Goal: Task Accomplishment & Management: Manage account settings

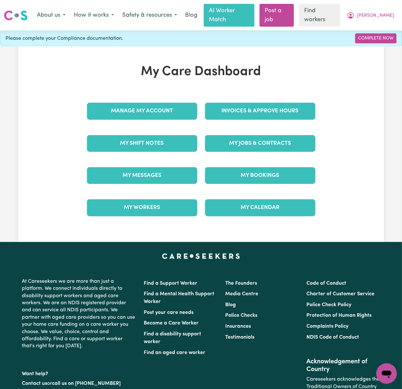
click at [24, 112] on div "My Care Dashboard Manage My Account Invoices & Approve Hours My Shift Notes My …" at bounding box center [201, 144] width 366 height 160
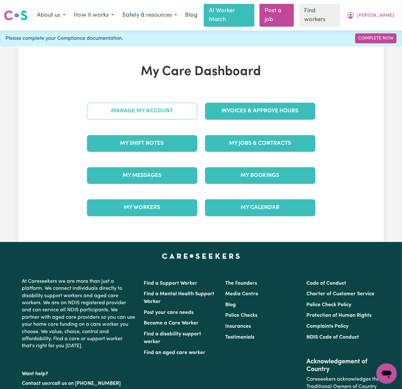
click at [183, 107] on link "Manage My Account" at bounding box center [142, 111] width 110 height 17
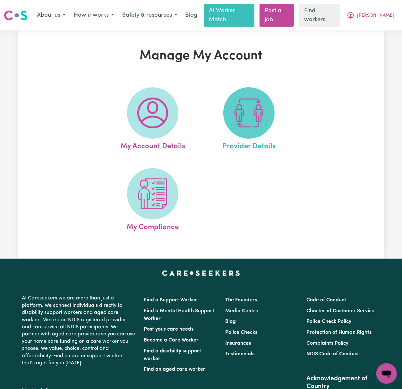
click at [245, 113] on img at bounding box center [249, 113] width 31 height 31
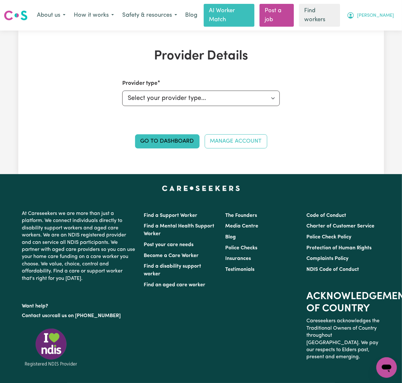
click at [384, 12] on span "[PERSON_NAME]" at bounding box center [375, 15] width 37 height 7
click at [387, 26] on link "My Dashboard" at bounding box center [372, 29] width 51 height 12
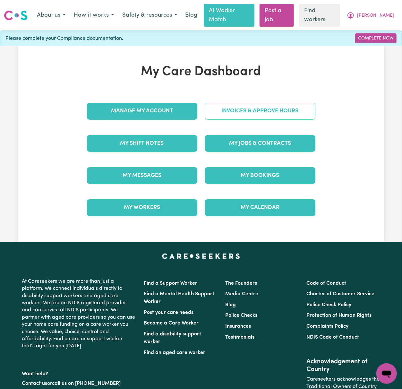
click at [268, 106] on link "Invoices & Approve Hours" at bounding box center [260, 111] width 110 height 17
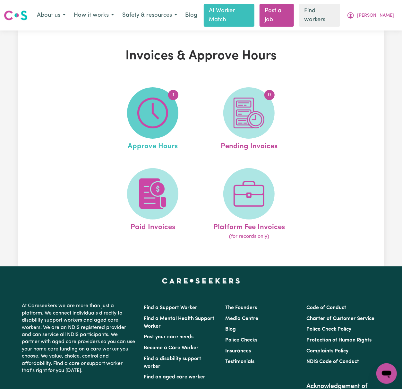
click at [170, 108] on span "1" at bounding box center [152, 112] width 51 height 51
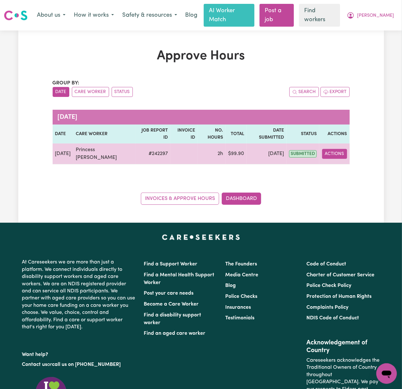
click at [336, 149] on button "Actions" at bounding box center [334, 154] width 25 height 10
click at [360, 163] on link "View Job Report" at bounding box center [349, 169] width 55 height 13
select select "pm"
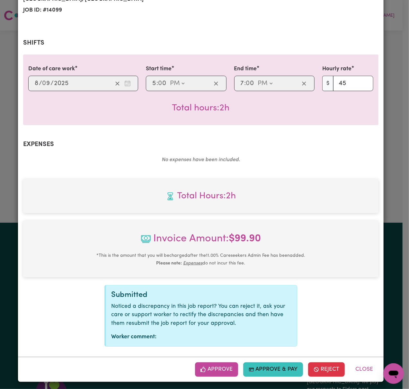
scroll to position [116, 0]
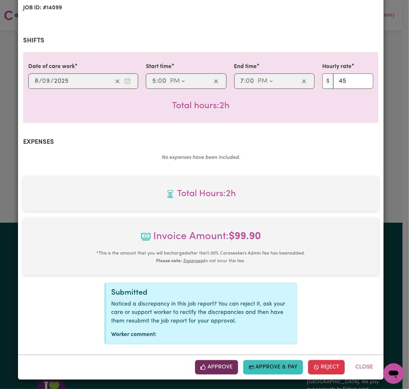
click at [225, 369] on button "Approve" at bounding box center [216, 367] width 43 height 14
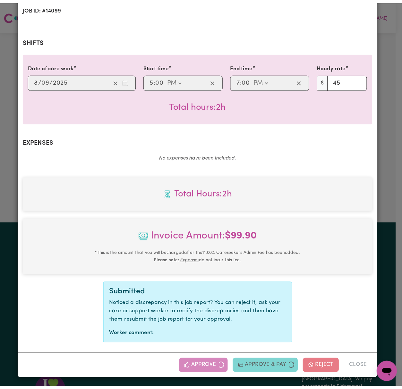
scroll to position [12, 0]
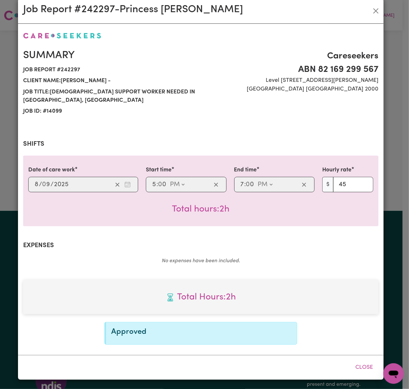
drag, startPoint x: 97, startPoint y: 145, endPoint x: 102, endPoint y: 147, distance: 6.0
click at [97, 145] on h2 "Shifts" at bounding box center [200, 144] width 355 height 8
click at [365, 367] on button "Close" at bounding box center [364, 368] width 29 height 14
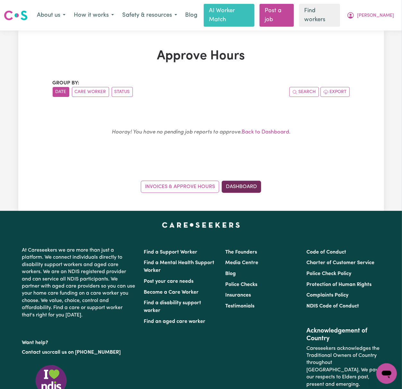
click at [251, 181] on link "Dashboard" at bounding box center [242, 187] width 40 height 12
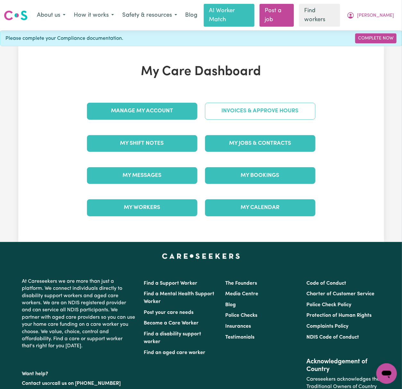
click at [285, 103] on link "Invoices & Approve Hours" at bounding box center [260, 111] width 110 height 17
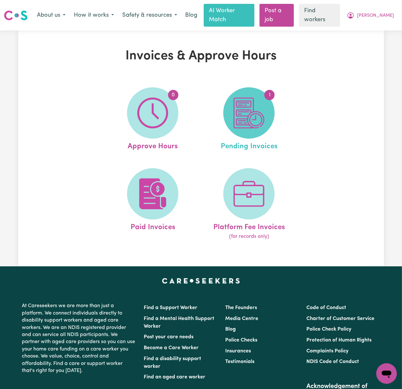
click at [259, 111] on img at bounding box center [249, 113] width 31 height 31
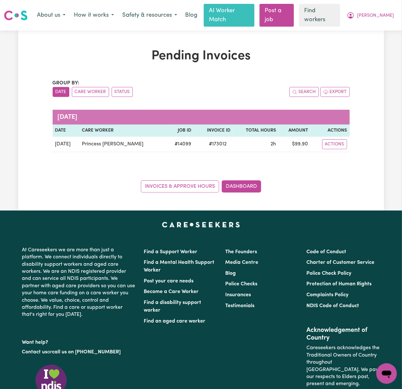
drag, startPoint x: 21, startPoint y: 75, endPoint x: 31, endPoint y: 80, distance: 11.2
click at [21, 75] on div "Pending Invoices Group by: Date Care Worker Status Search Export [DATE] Date Ca…" at bounding box center [201, 120] width 366 height 144
click at [116, 173] on div "Invoices & Approve Hours Dashboard" at bounding box center [201, 183] width 297 height 20
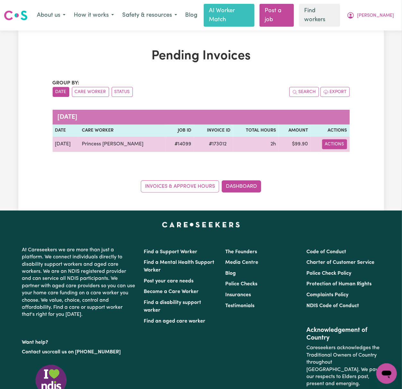
click at [337, 139] on button "Actions" at bounding box center [334, 144] width 25 height 10
click at [342, 154] on link "Download Invoice" at bounding box center [354, 159] width 59 height 13
